Goal: Information Seeking & Learning: Learn about a topic

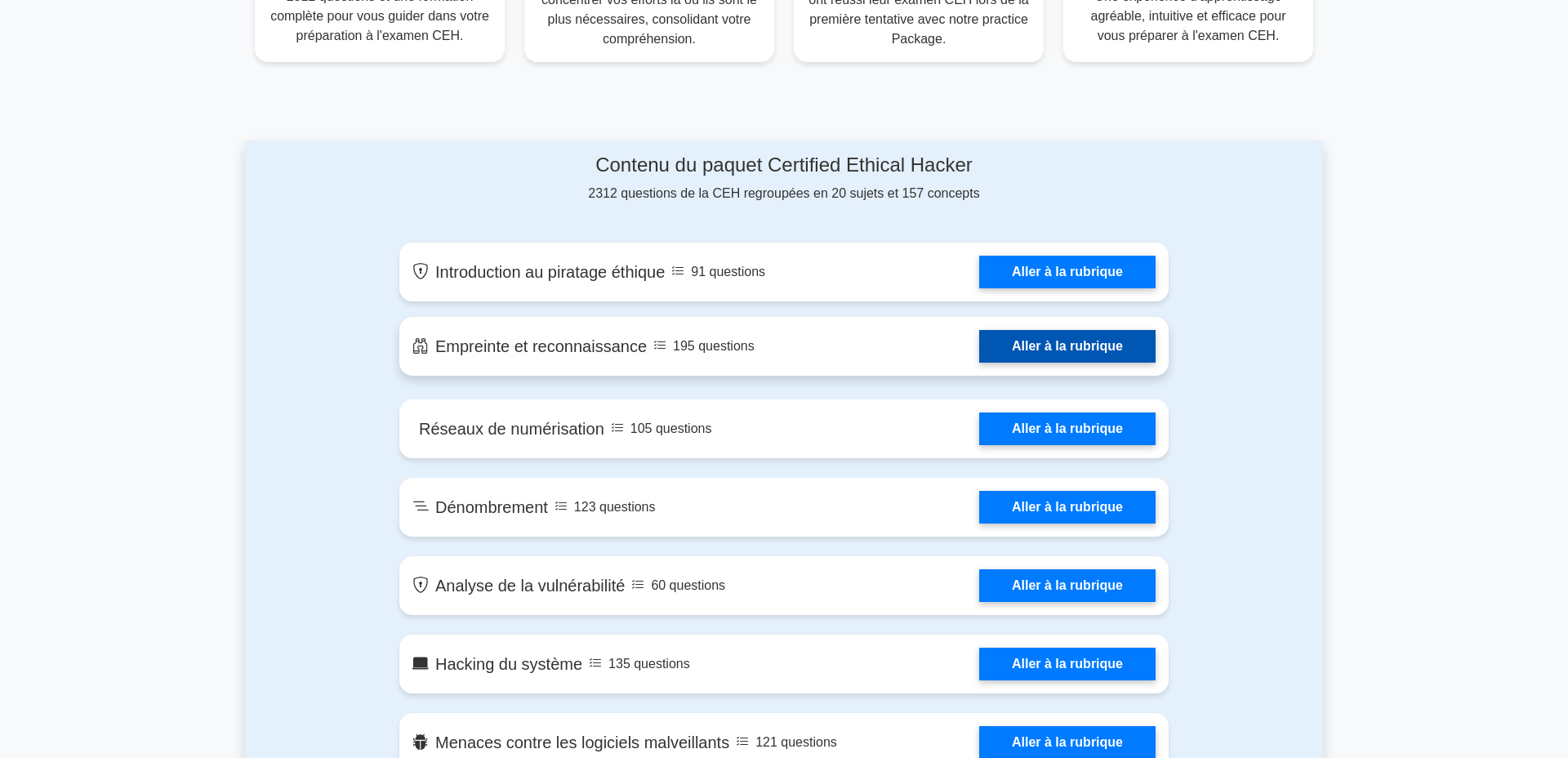
scroll to position [839, 0]
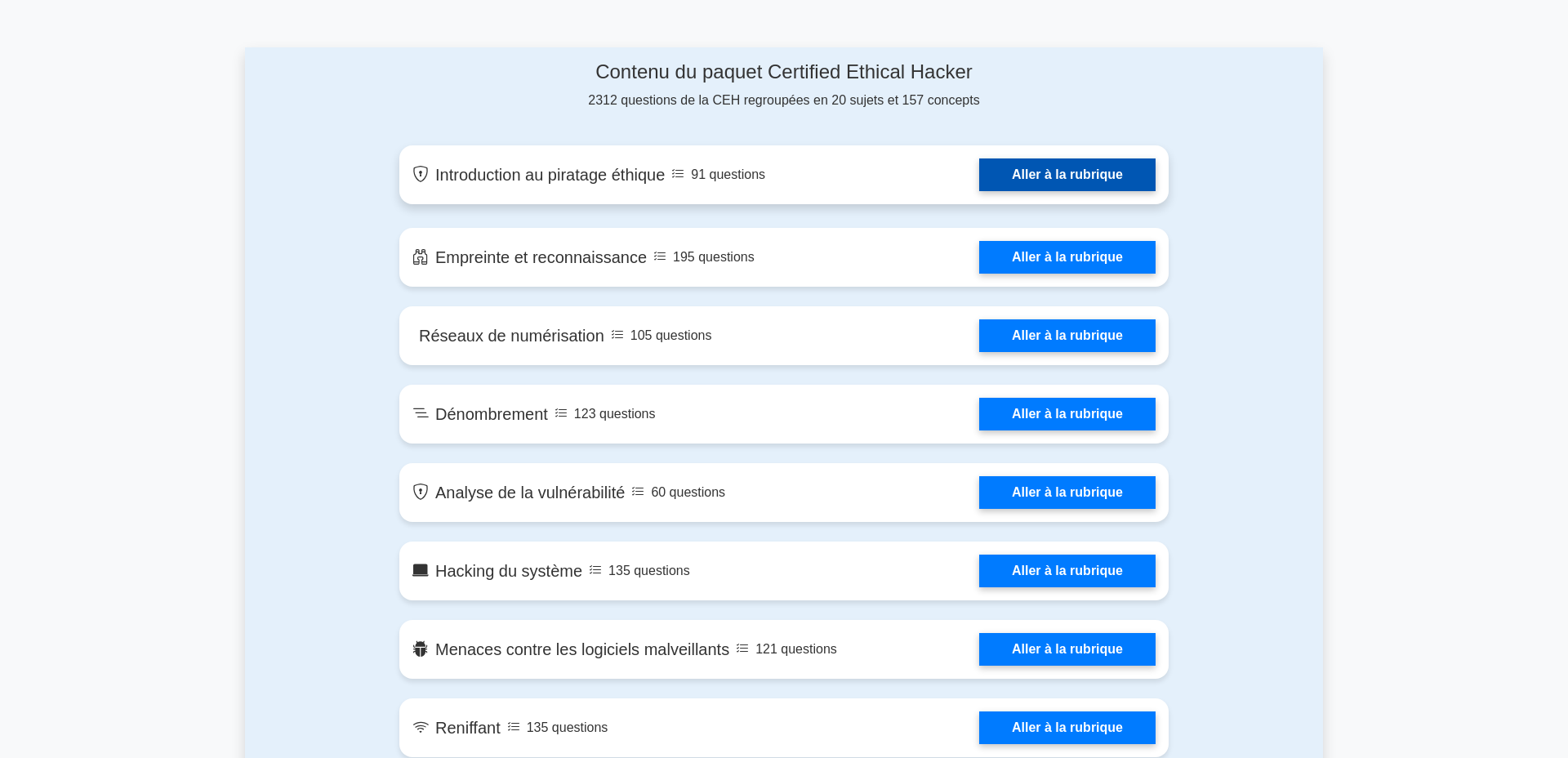
click at [980, 182] on link "Aller à la rubrique" at bounding box center [1067, 175] width 176 height 32
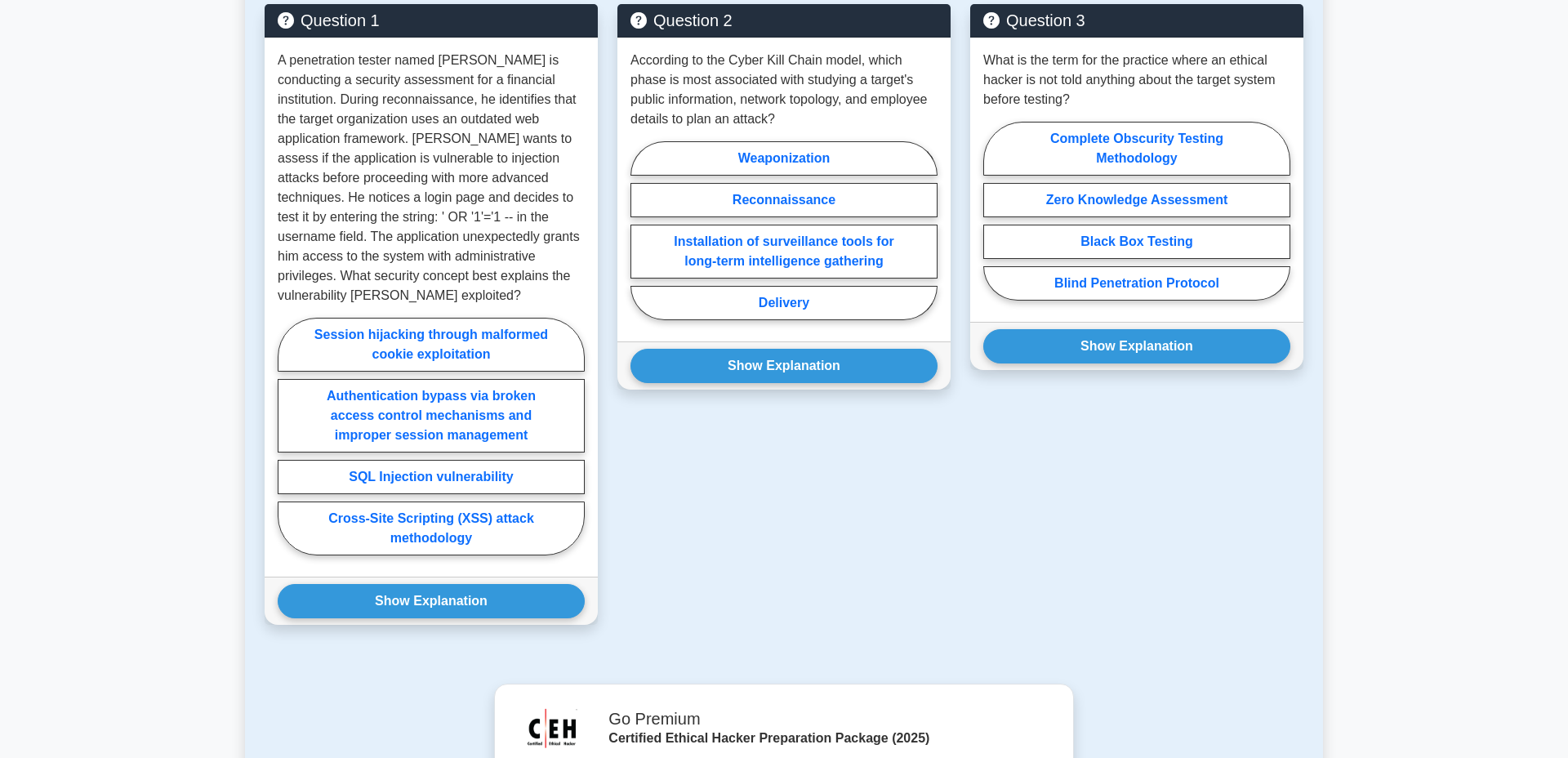
scroll to position [1211, 0]
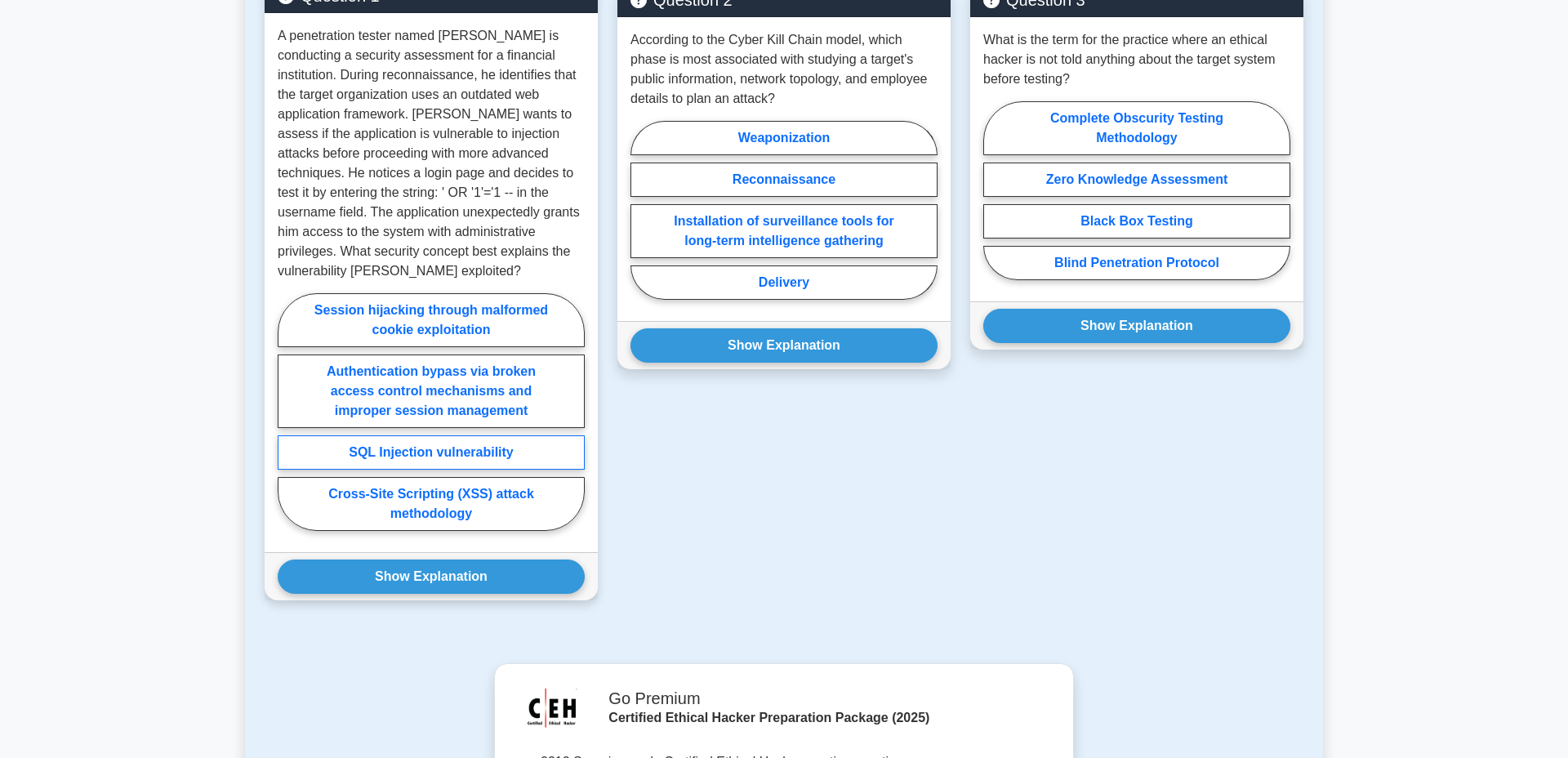
click at [393, 470] on label "SQL Injection vulnerability" at bounding box center [431, 452] width 307 height 34
click at [289, 422] on input "SQL Injection vulnerability" at bounding box center [283, 417] width 11 height 11
radio input "true"
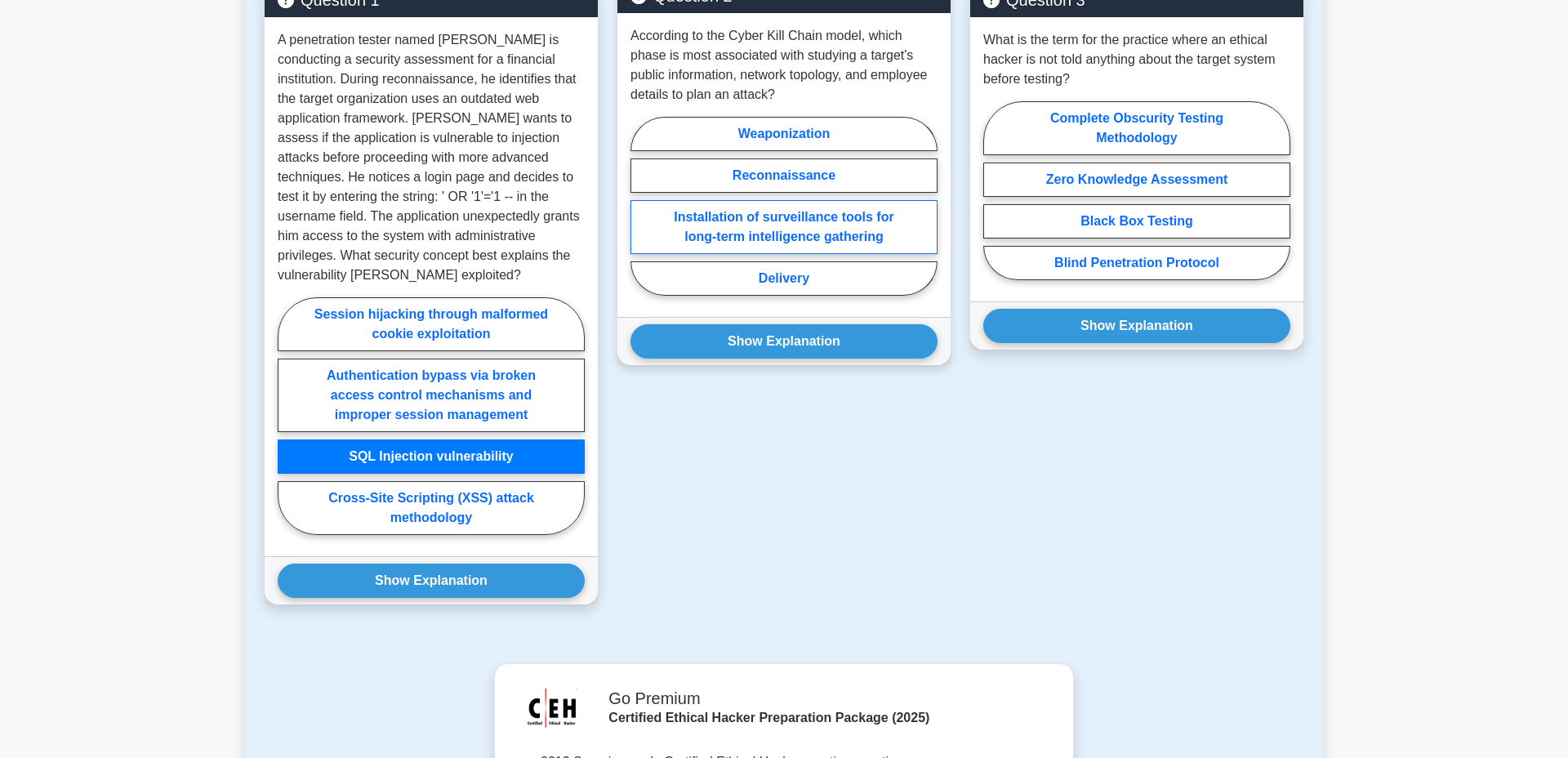
click at [815, 254] on label "Installation of surveillance tools for long-term intelligence gathering" at bounding box center [784, 226] width 307 height 54
click at [641, 217] on input "Installation of surveillance tools for long-term intelligence gathering" at bounding box center [636, 211] width 11 height 11
radio input "true"
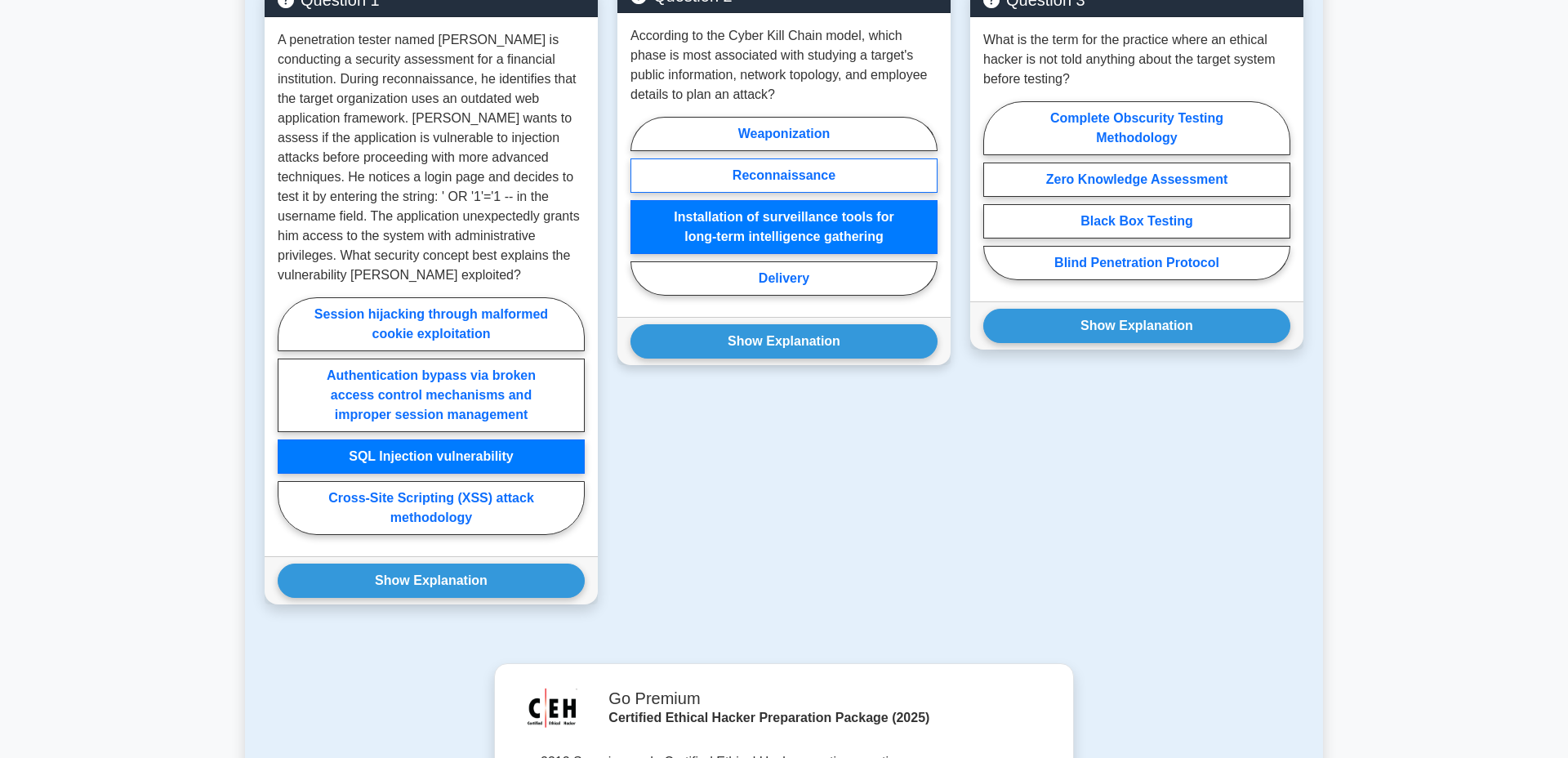
click at [801, 193] on label "Reconnaissance" at bounding box center [784, 175] width 307 height 34
click at [641, 213] on input "Reconnaissance" at bounding box center [636, 211] width 11 height 11
radio input "true"
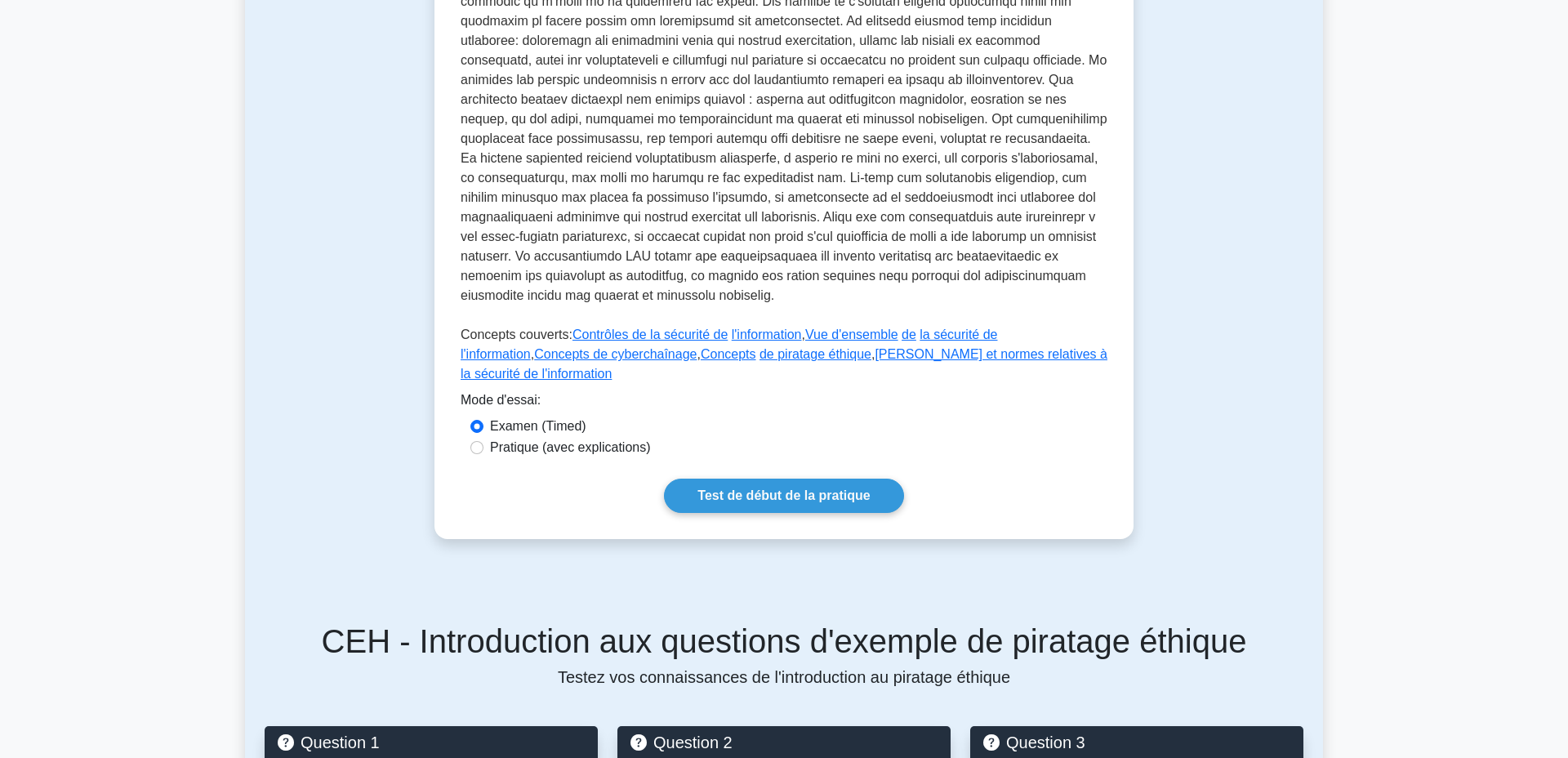
scroll to position [643, 0]
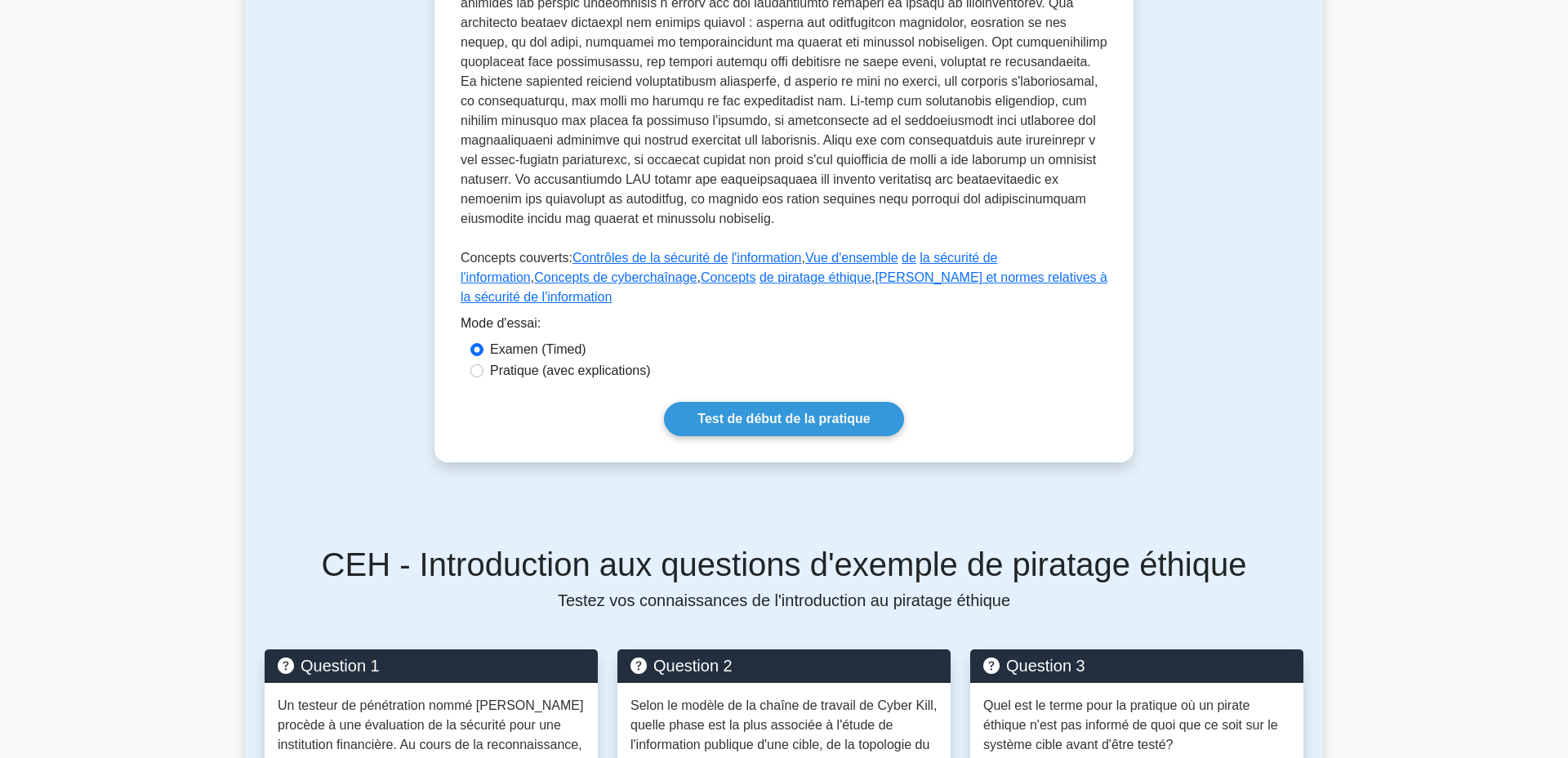
click at [481, 381] on div "Pratique (avec explications)" at bounding box center [783, 371] width 627 height 19
click at [478, 377] on input "Pratique (avec explications)" at bounding box center [476, 370] width 13 height 13
radio input "true"
click at [743, 436] on link "Test de début de la pratique" at bounding box center [783, 418] width 239 height 34
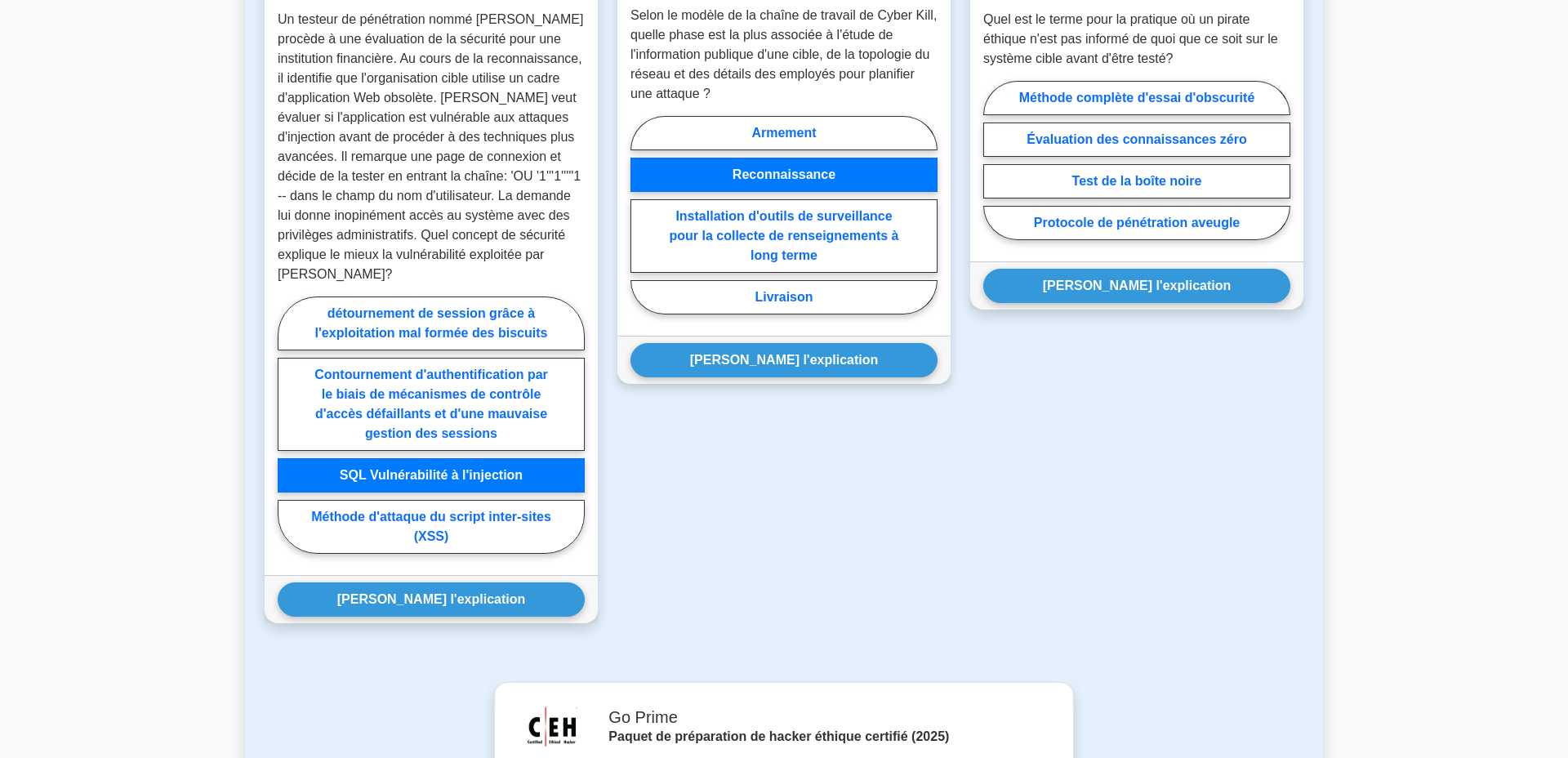
scroll to position [1388, 0]
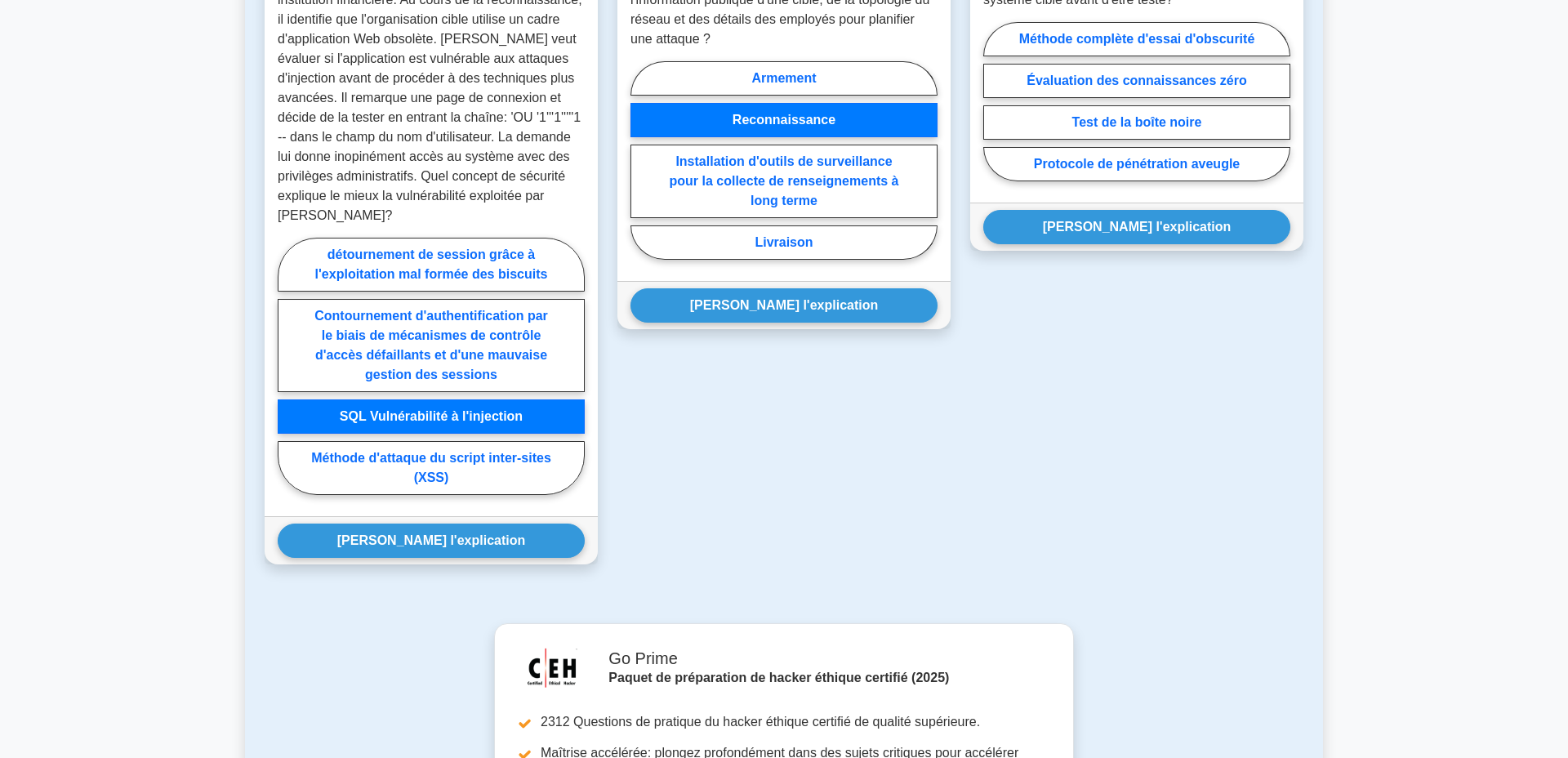
click at [688, 584] on div "Question 2 Selon le modèle de la chaîne de travail de Cyber Kill, quelle phase …" at bounding box center [784, 244] width 353 height 680
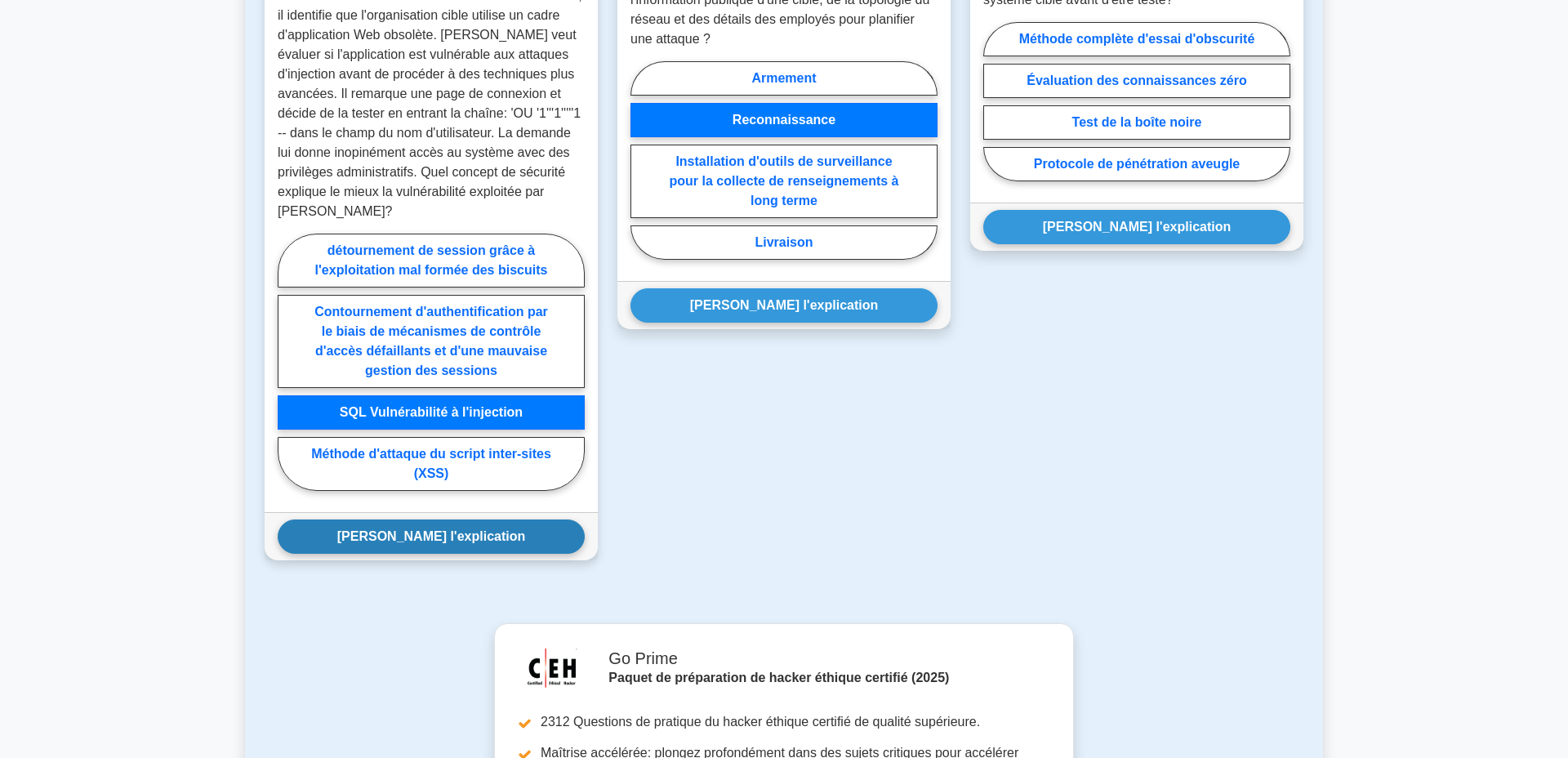
click at [423, 554] on button "Montrer l'explication" at bounding box center [431, 536] width 307 height 34
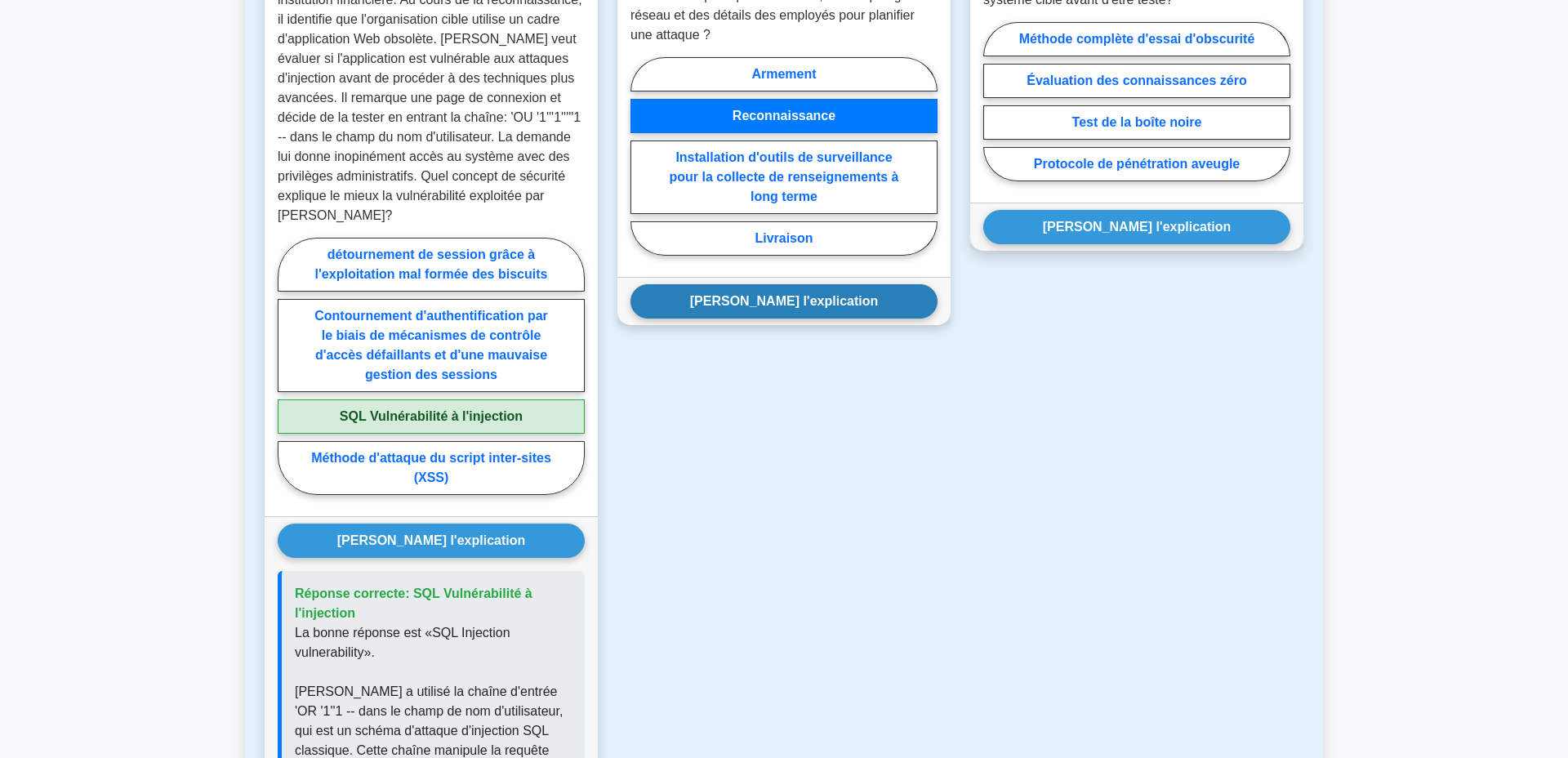
click at [836, 318] on button "Montrer l'explication" at bounding box center [784, 301] width 307 height 34
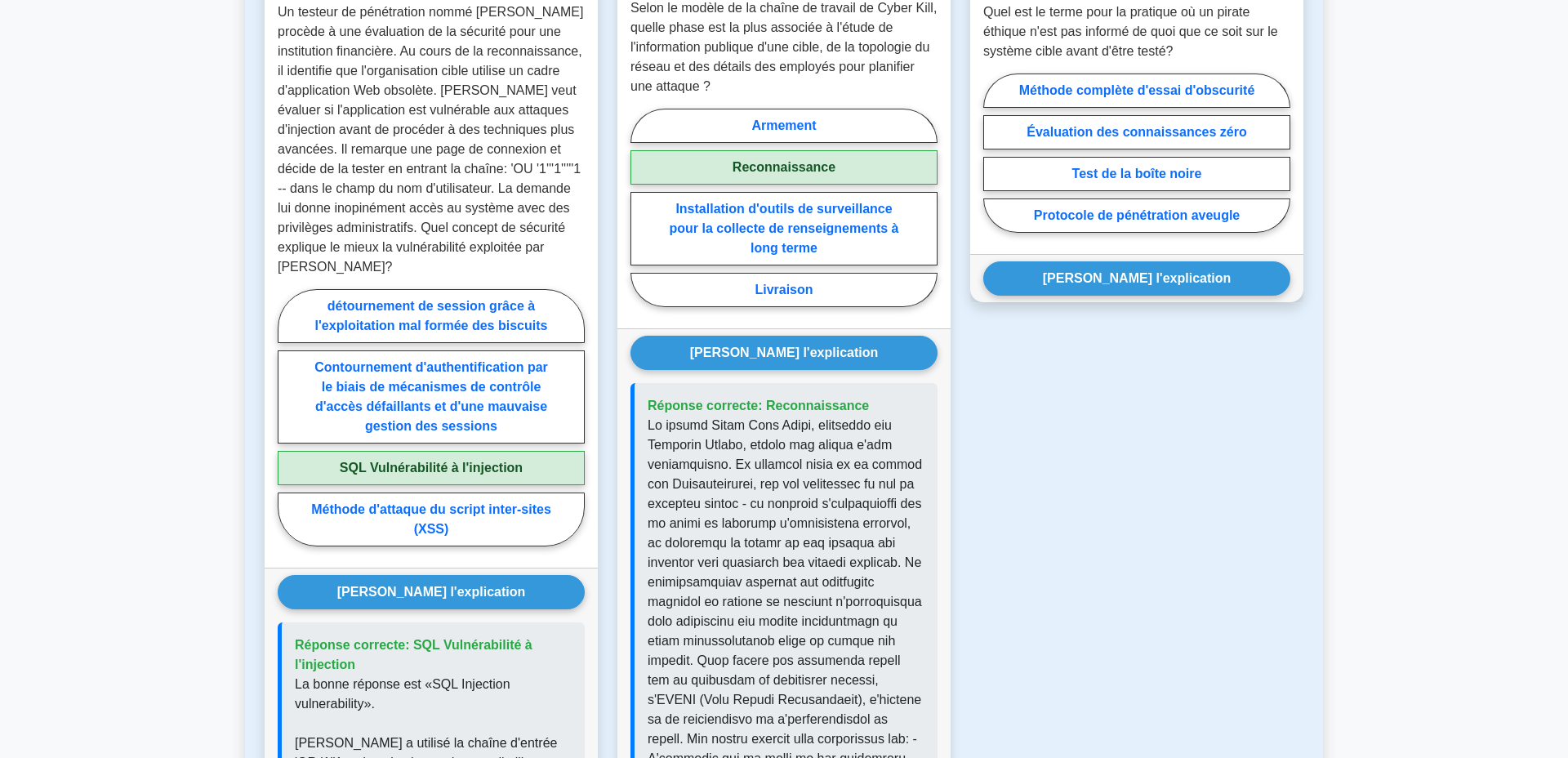
scroll to position [1202, 0]
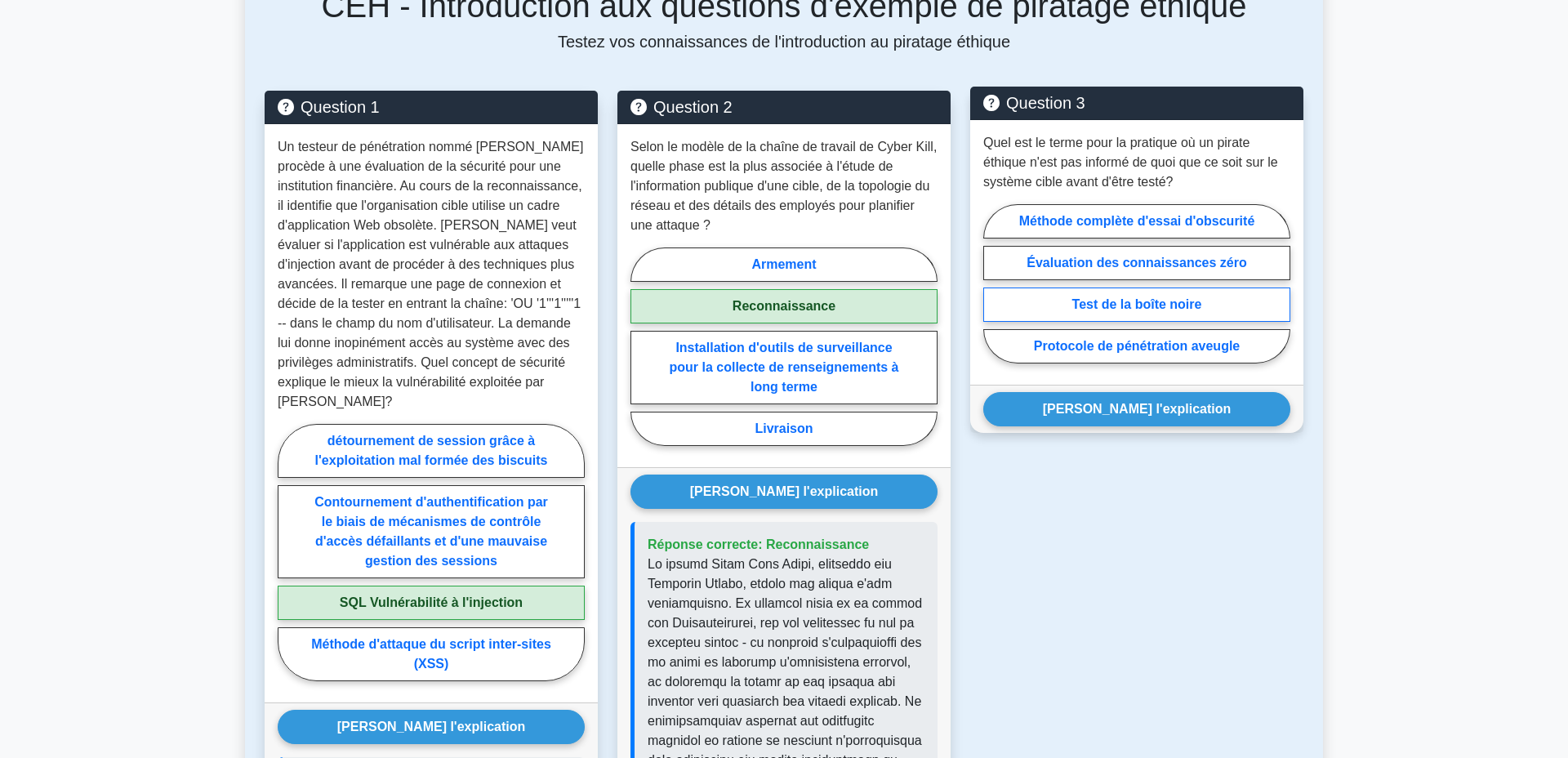
click at [1162, 322] on label "Test de la boîte noire" at bounding box center [1137, 304] width 307 height 34
click at [994, 294] on input "Test de la boîte noire" at bounding box center [988, 289] width 11 height 11
radio input "true"
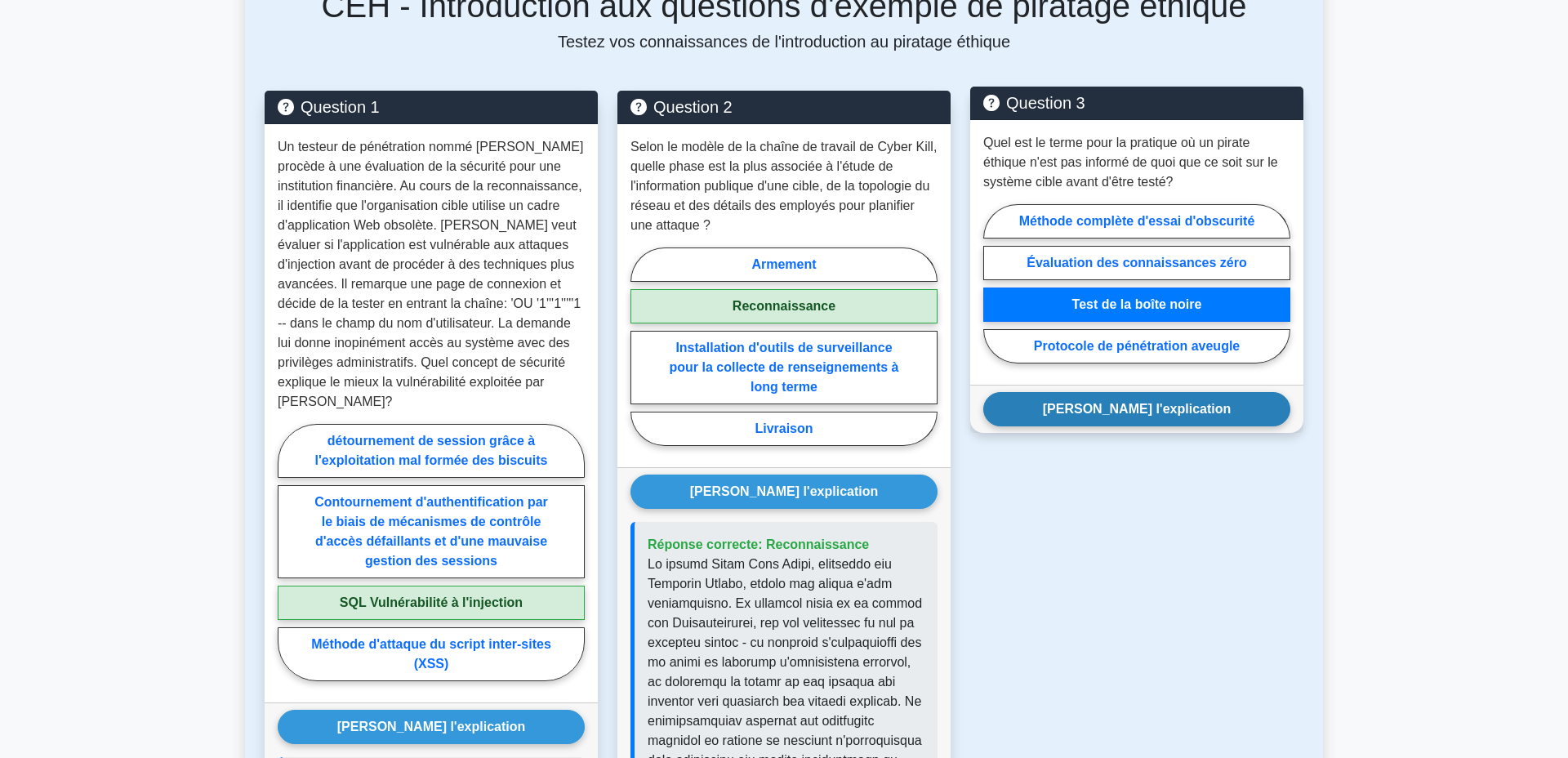
click at [1150, 426] on button "Montrer l'explication" at bounding box center [1137, 409] width 307 height 34
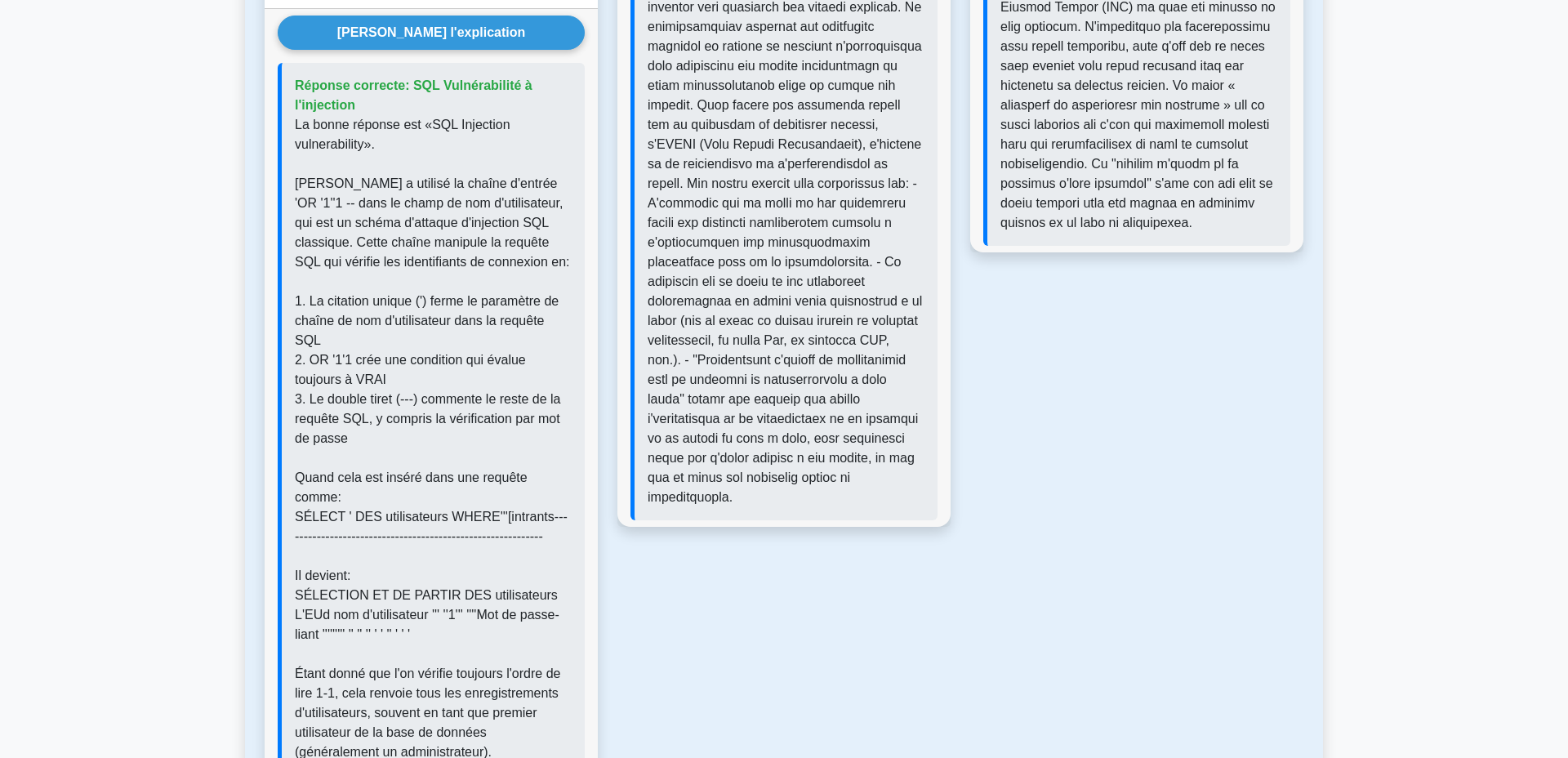
scroll to position [1947, 0]
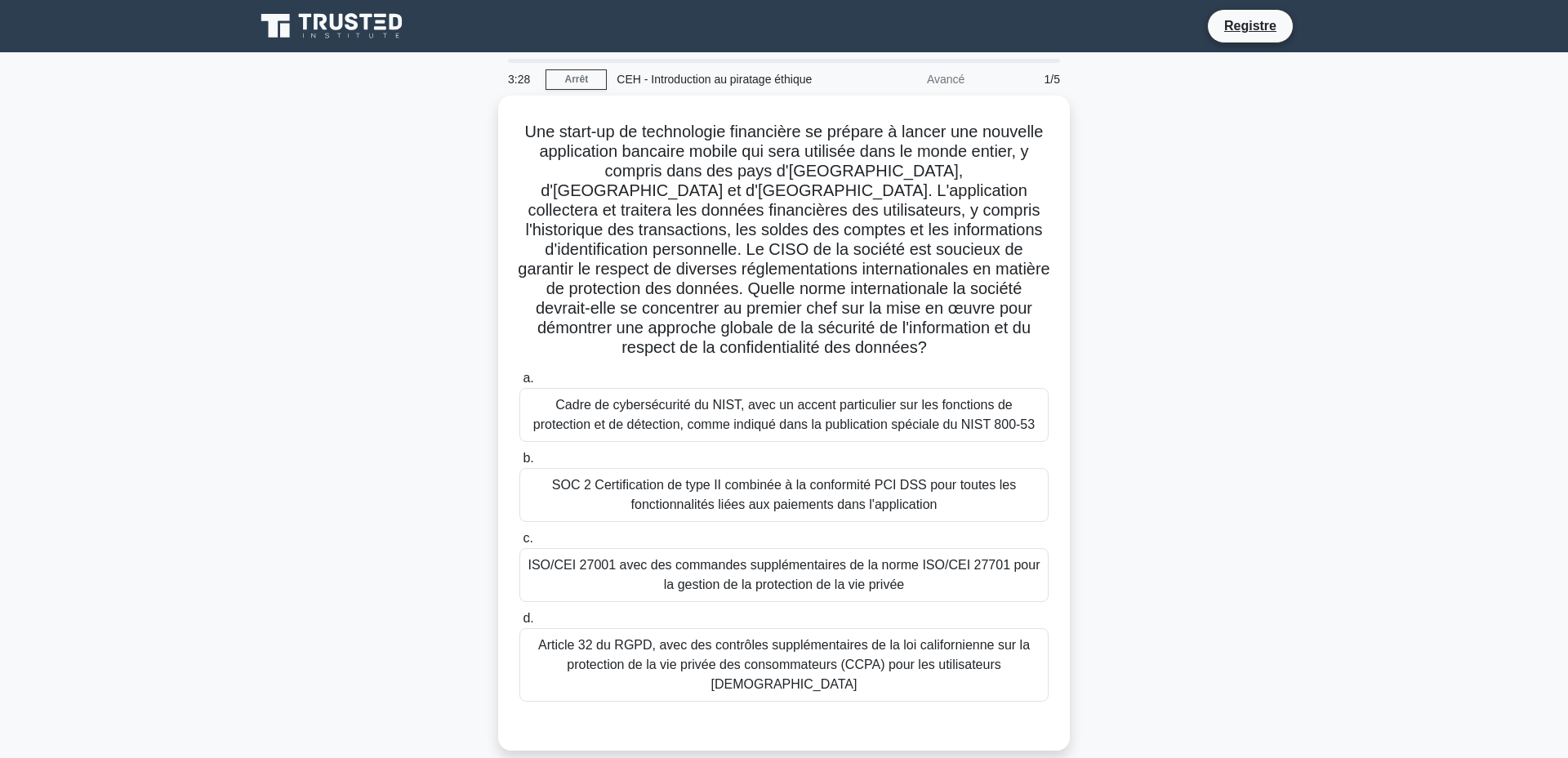
click at [938, 85] on div "Avancé" at bounding box center [902, 79] width 143 height 32
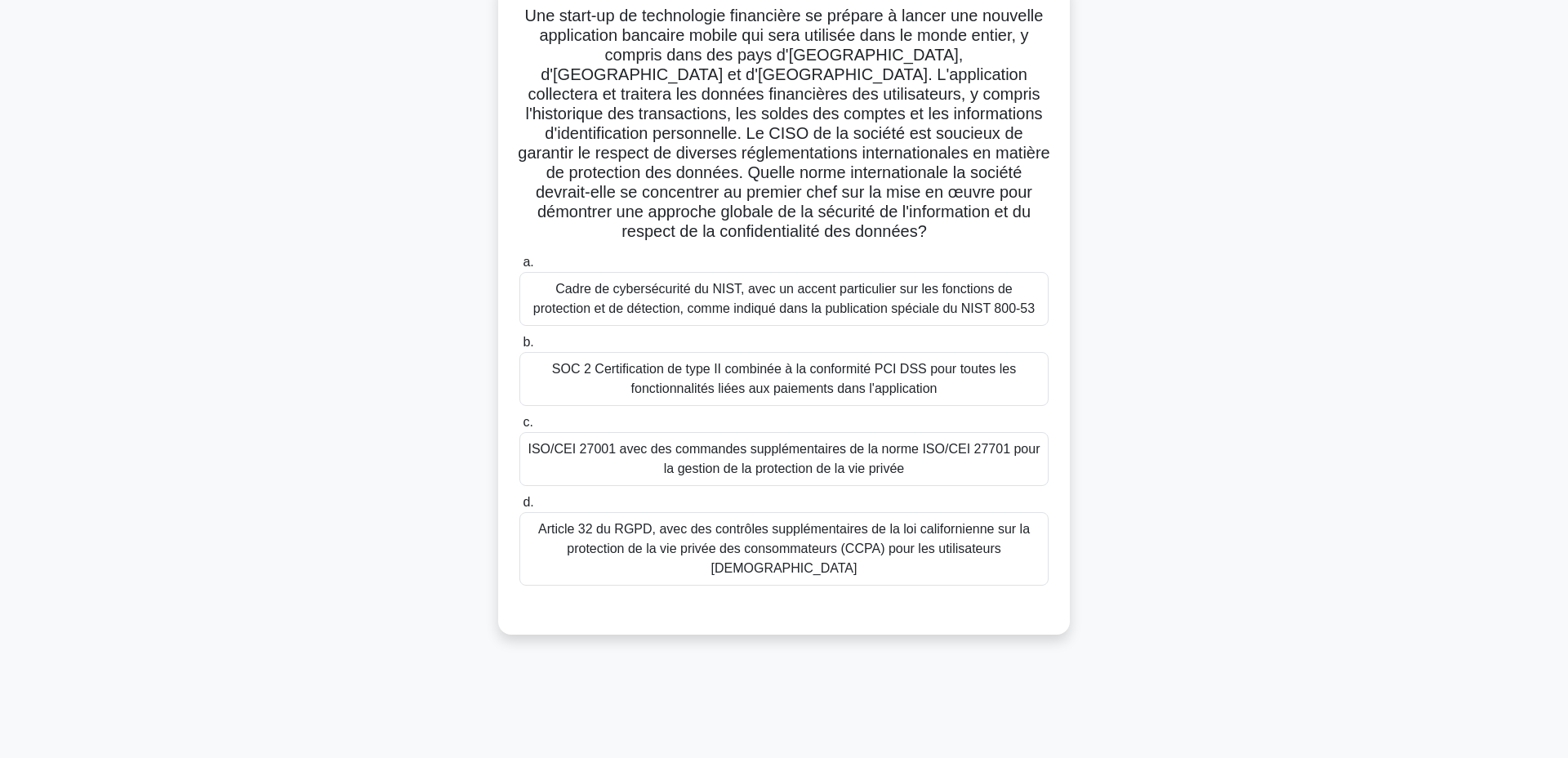
scroll to position [125, 0]
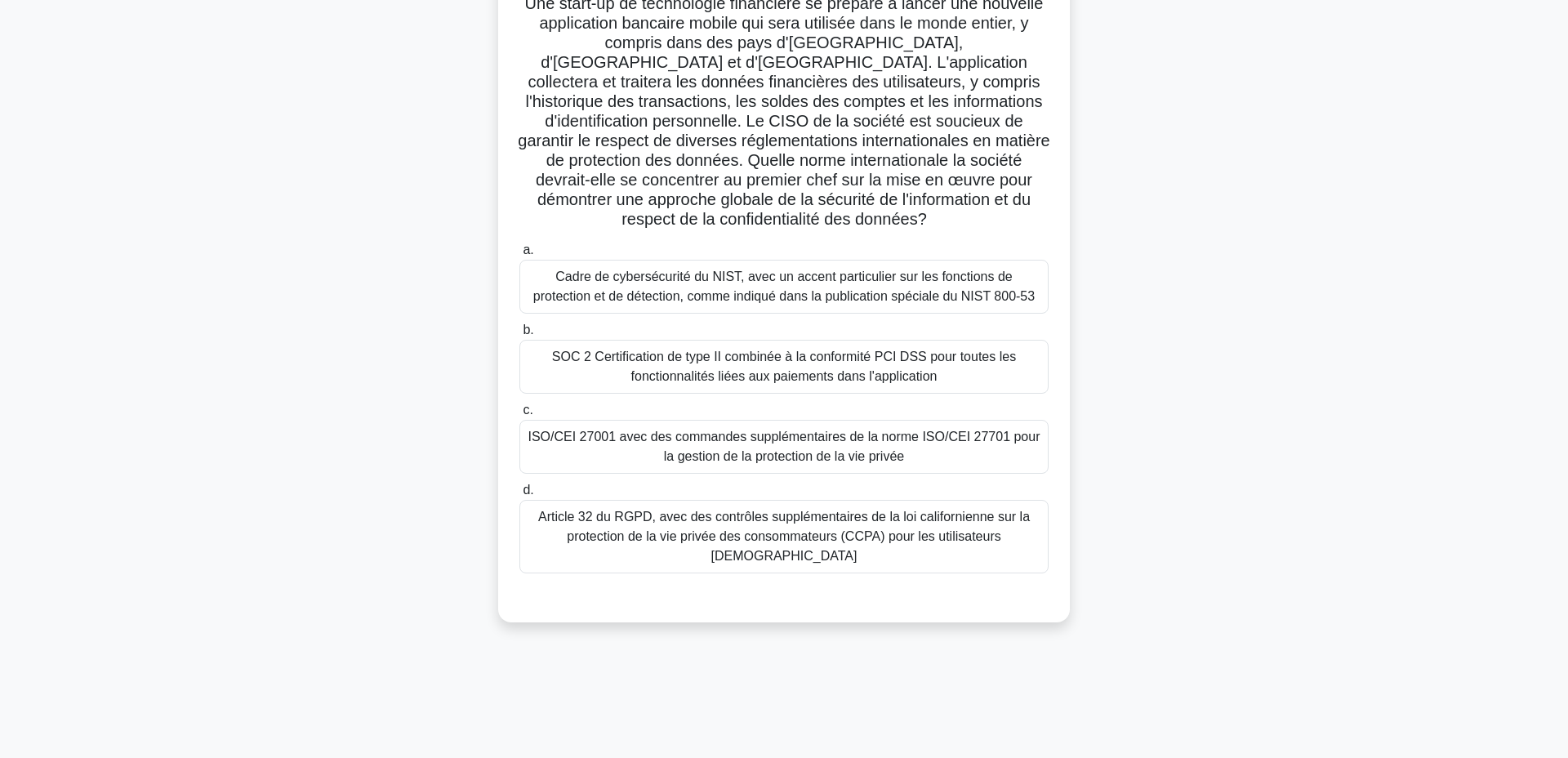
click at [836, 314] on div "Cadre de cybersécurité du NIST, avec un accent particulier sur les fonctions de…" at bounding box center [784, 286] width 530 height 54
click at [519, 256] on input "a. Cadre de cybersécurité du NIST, avec un accent particulier sur les fonctions…" at bounding box center [519, 250] width 0 height 11
radio input "true"
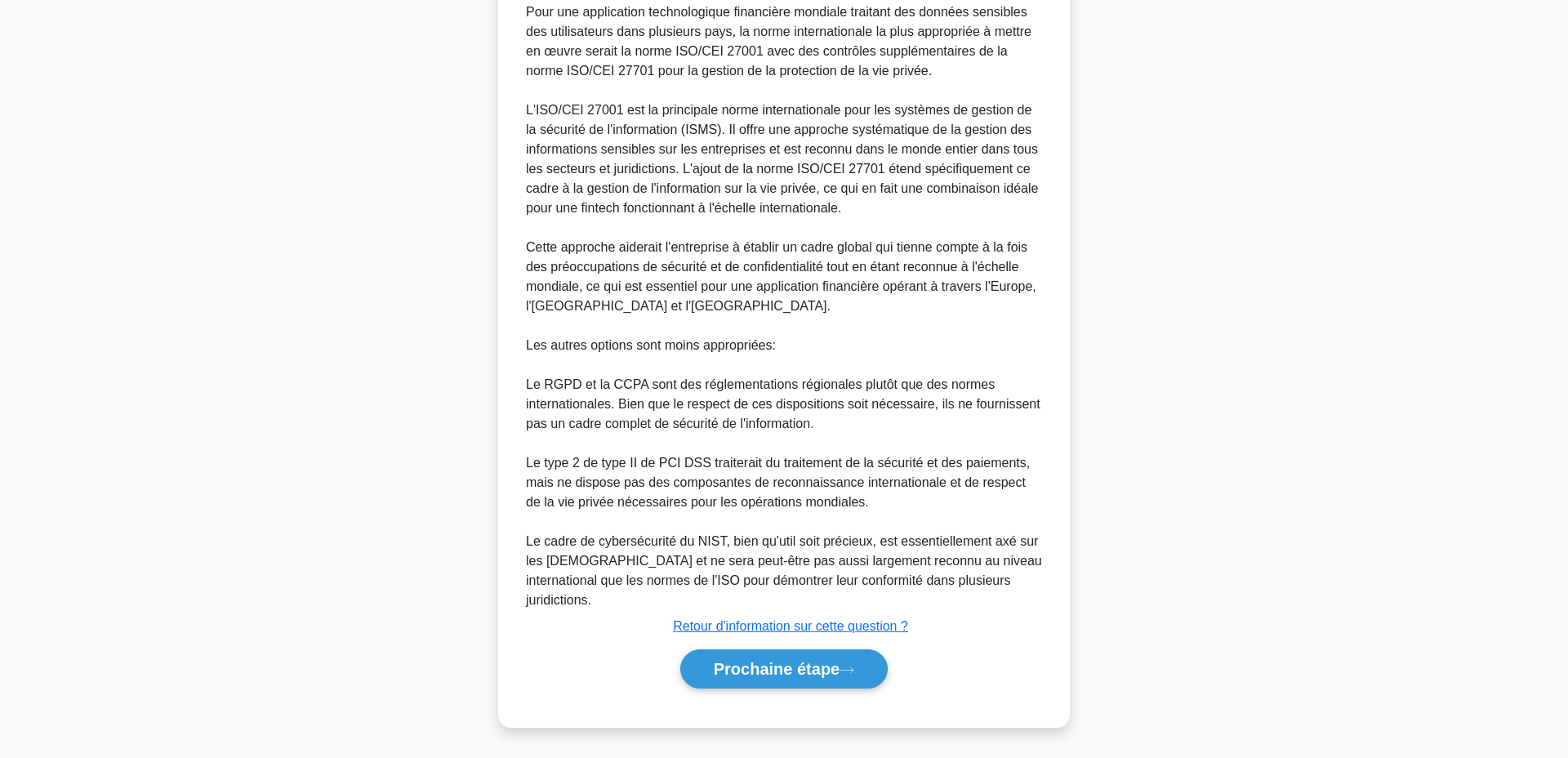
scroll to position [898, 0]
click at [839, 666] on button "Prochaine étape" at bounding box center [784, 669] width 208 height 39
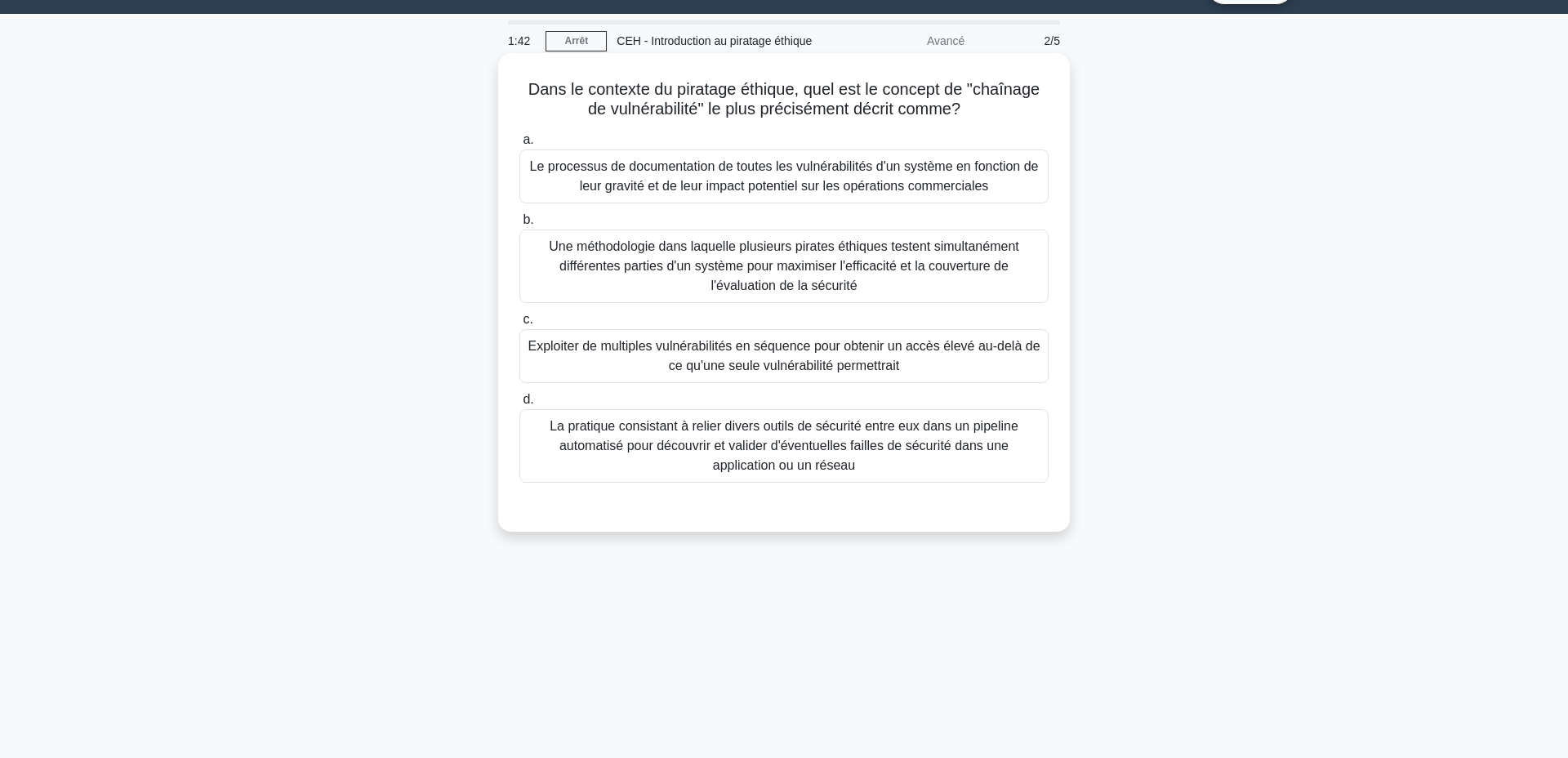
scroll to position [0, 0]
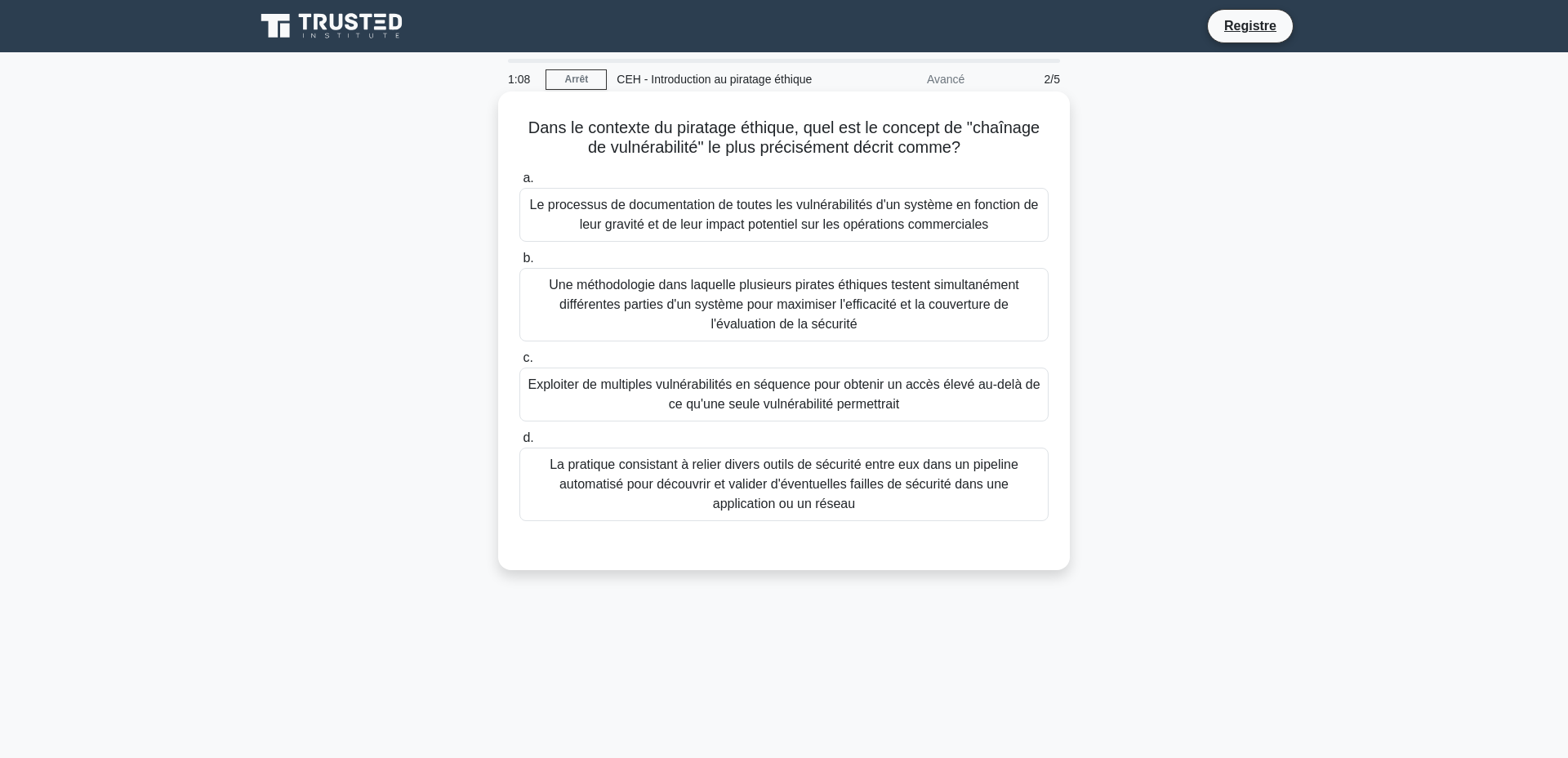
click at [860, 242] on div "Le processus de documentation de toutes les vulnérabilités d'un système en fonc…" at bounding box center [784, 214] width 530 height 54
click at [519, 184] on input "a. Le processus de documentation de toutes les vulnérabilités d'un système en f…" at bounding box center [519, 178] width 0 height 11
radio input "true"
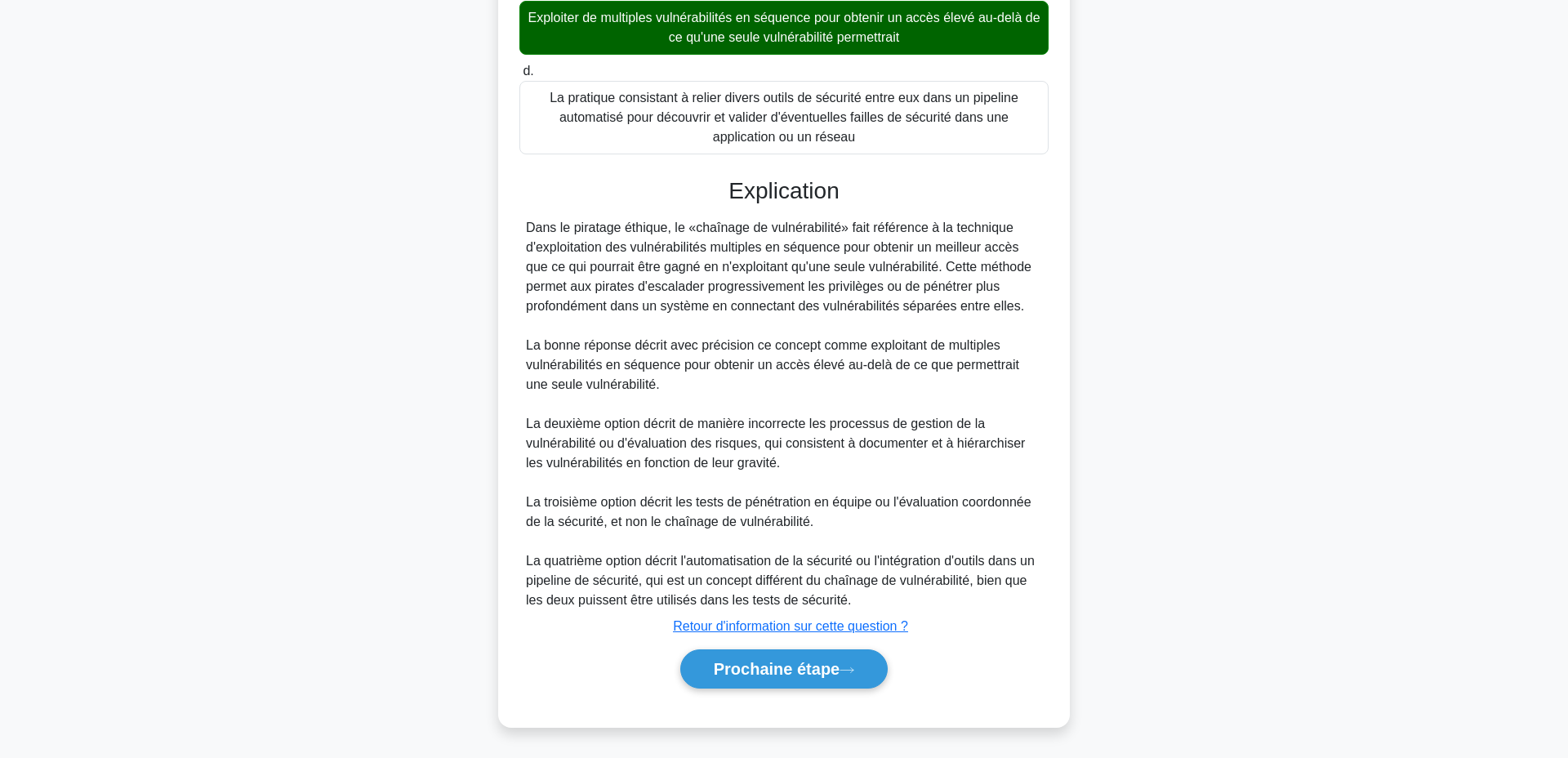
scroll to position [467, 0]
click at [766, 661] on button "Prochaine étape" at bounding box center [784, 669] width 208 height 39
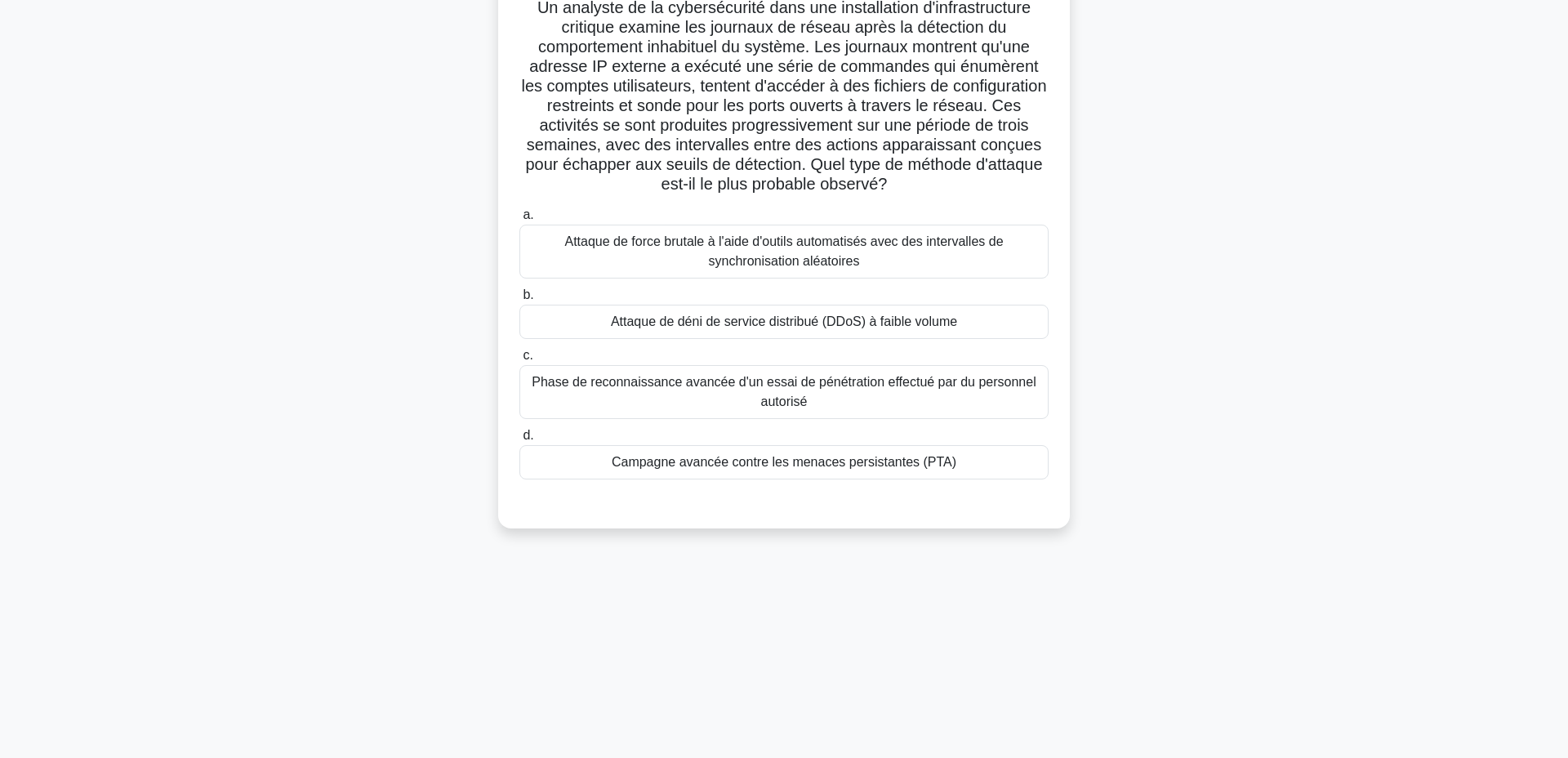
scroll to position [0, 0]
